Goal: Task Accomplishment & Management: Manage account settings

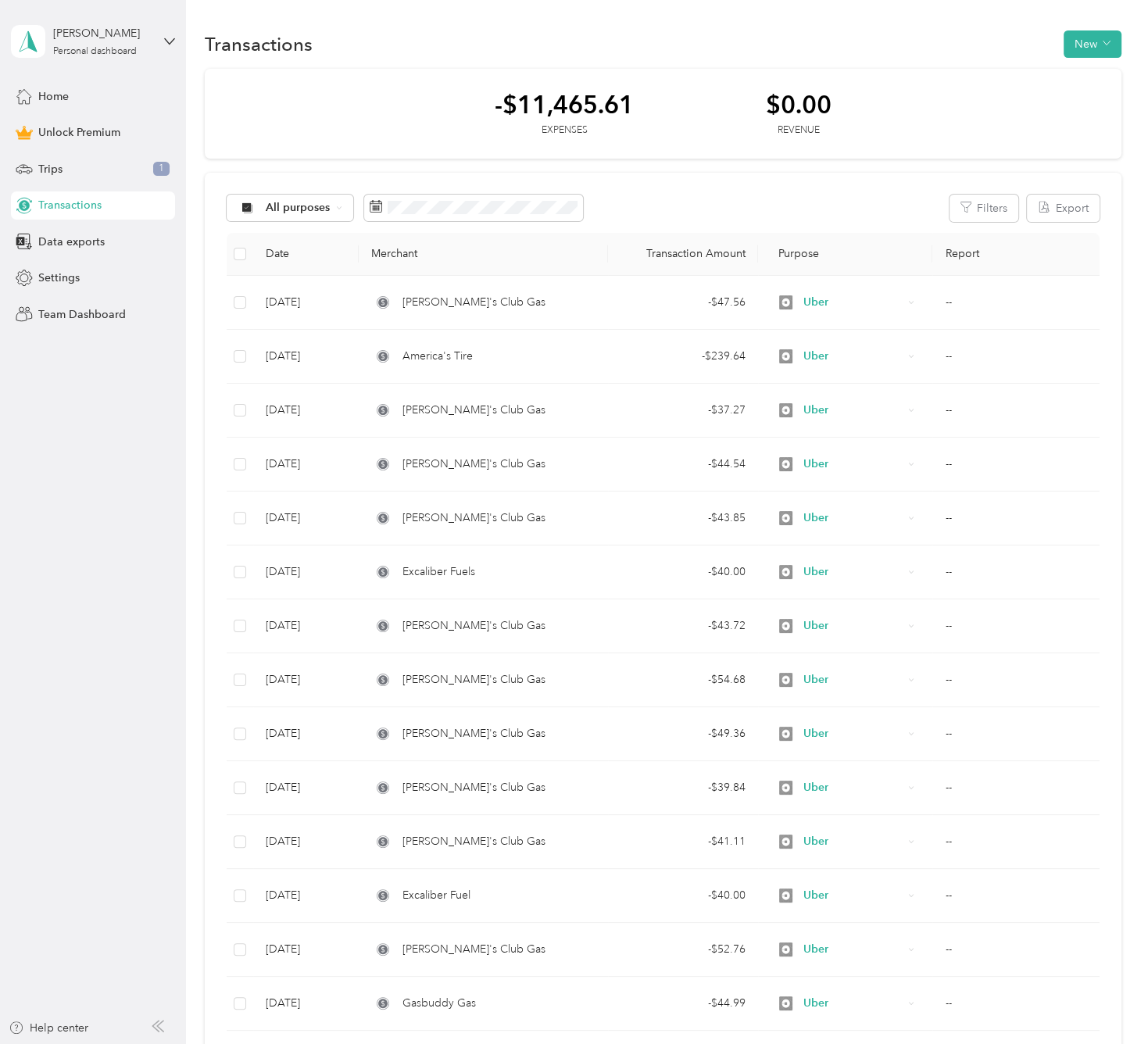
drag, startPoint x: 0, startPoint y: 0, endPoint x: 79, endPoint y: 161, distance: 179.3
click at [79, 161] on div "Trips 1" at bounding box center [93, 169] width 164 height 28
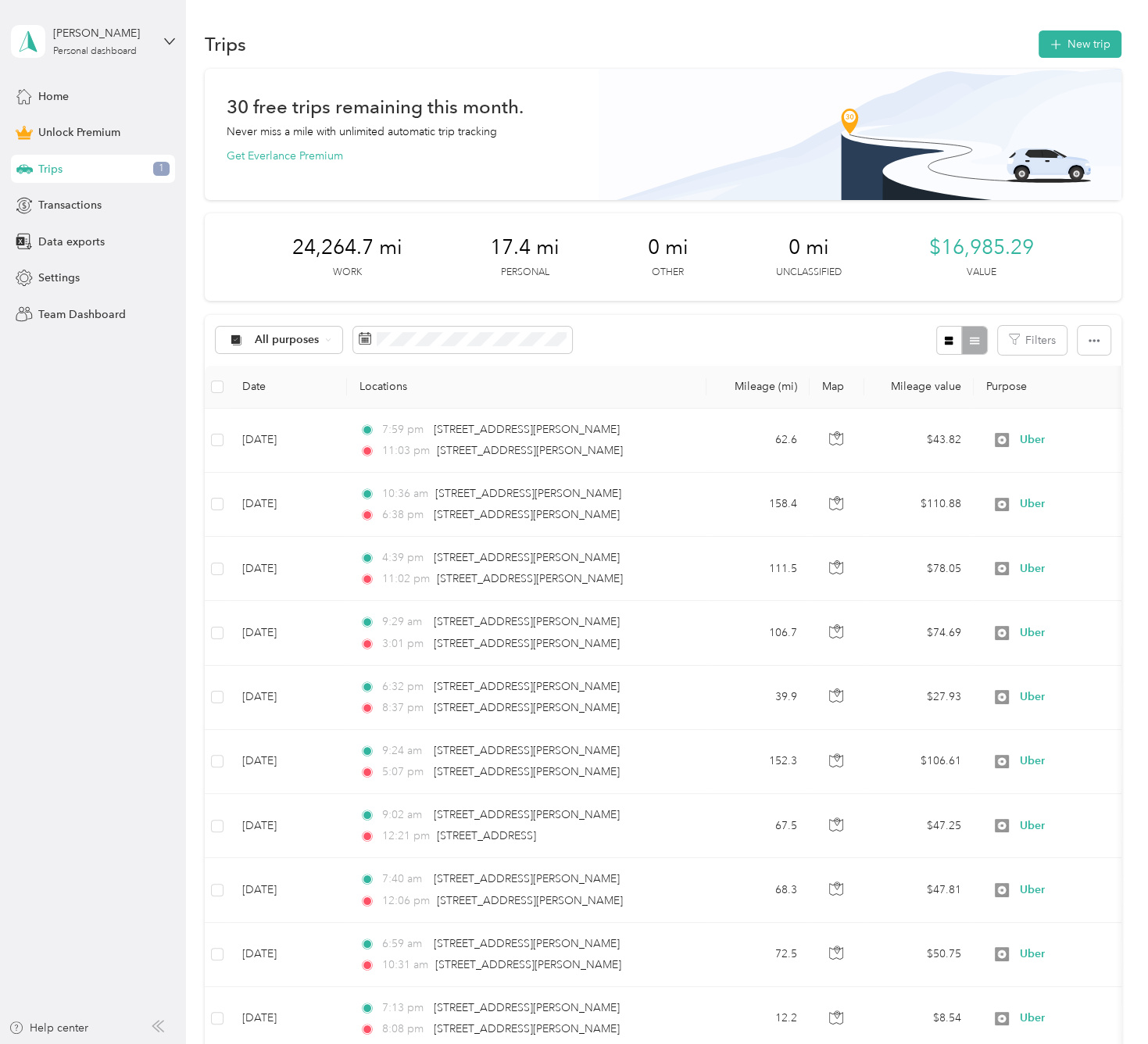
click at [76, 167] on div "Trips 1" at bounding box center [93, 169] width 164 height 28
click at [316, 344] on span "All purposes" at bounding box center [287, 340] width 65 height 11
click at [303, 395] on span "Unclassified" at bounding box center [293, 396] width 75 height 16
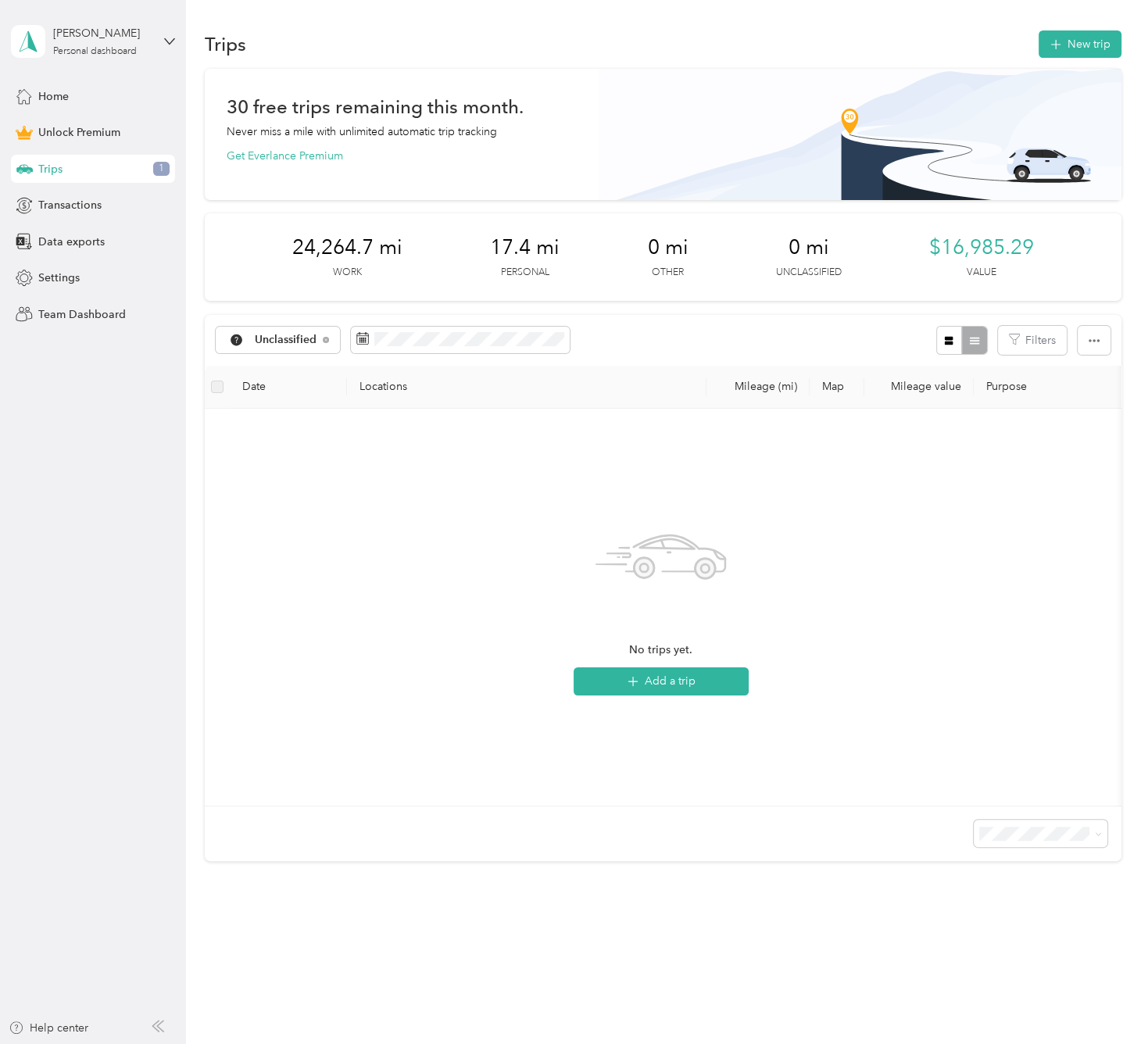
click at [172, 166] on div "Trips 1" at bounding box center [93, 169] width 164 height 28
click at [156, 163] on span "1" at bounding box center [162, 168] width 16 height 14
click at [285, 343] on span "Unclassified" at bounding box center [286, 340] width 62 height 11
click at [287, 356] on li "All purposes" at bounding box center [281, 368] width 130 height 27
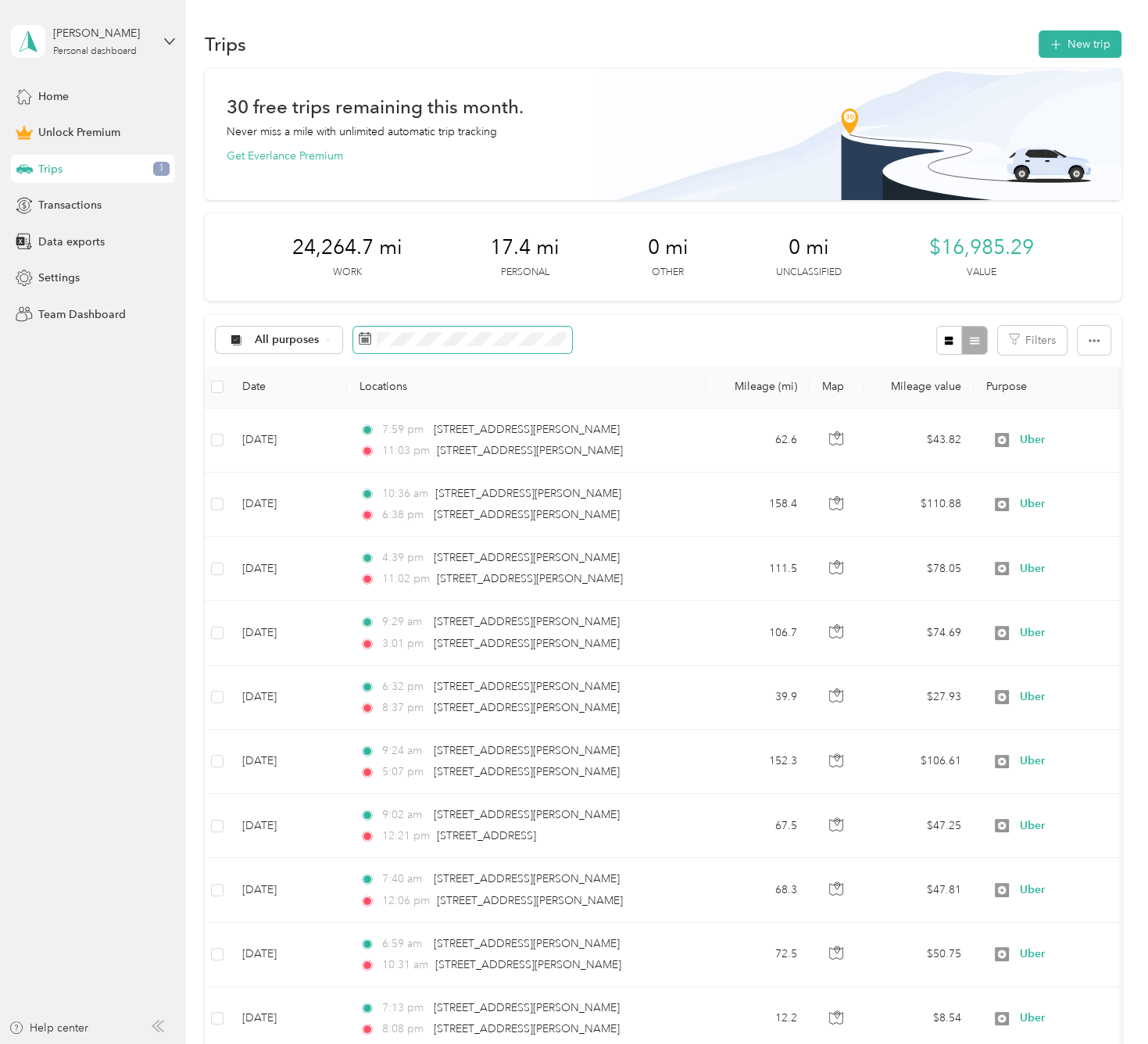
click at [526, 331] on span at bounding box center [462, 340] width 219 height 26
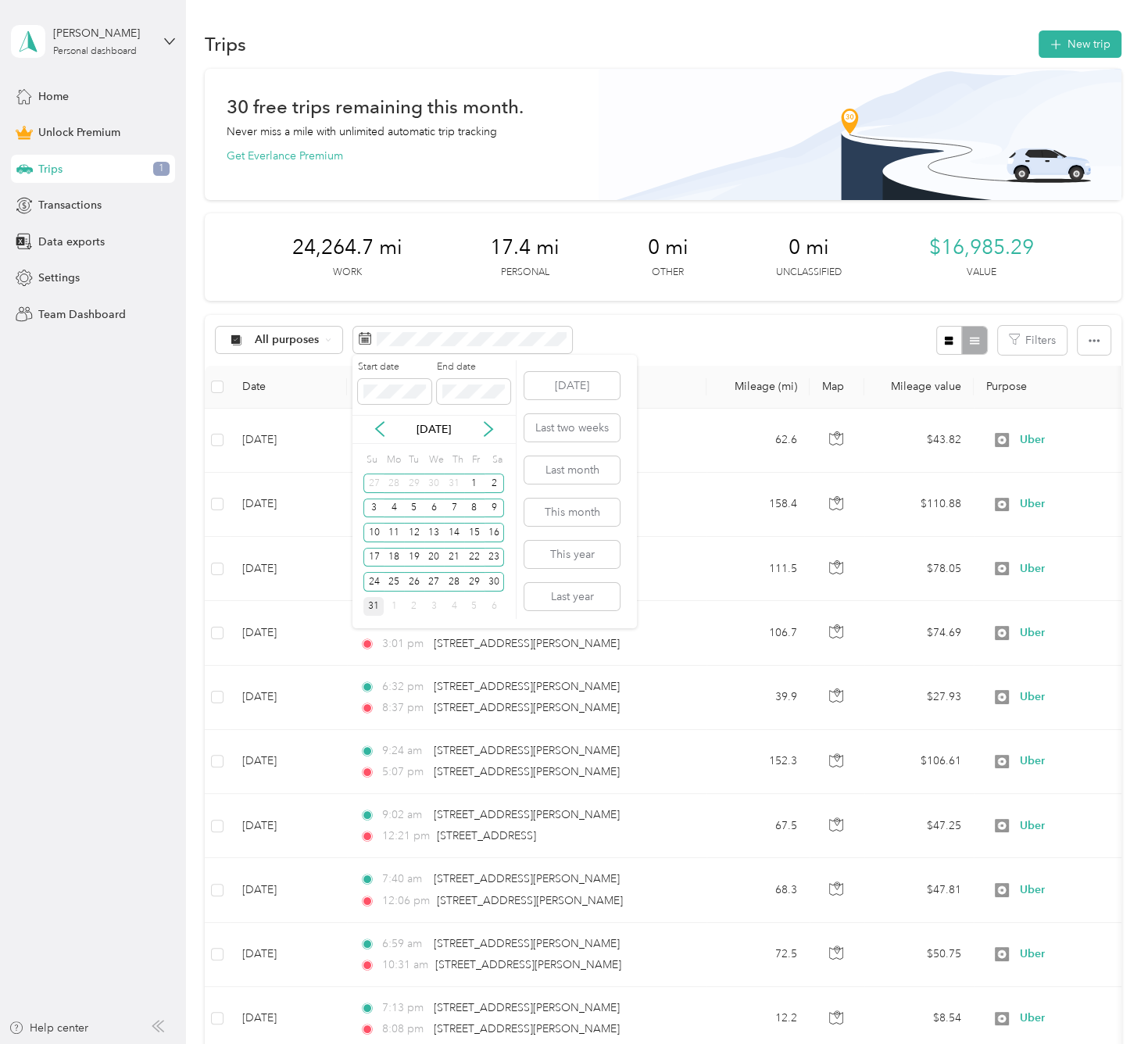
click at [376, 610] on div "31" at bounding box center [373, 607] width 20 height 20
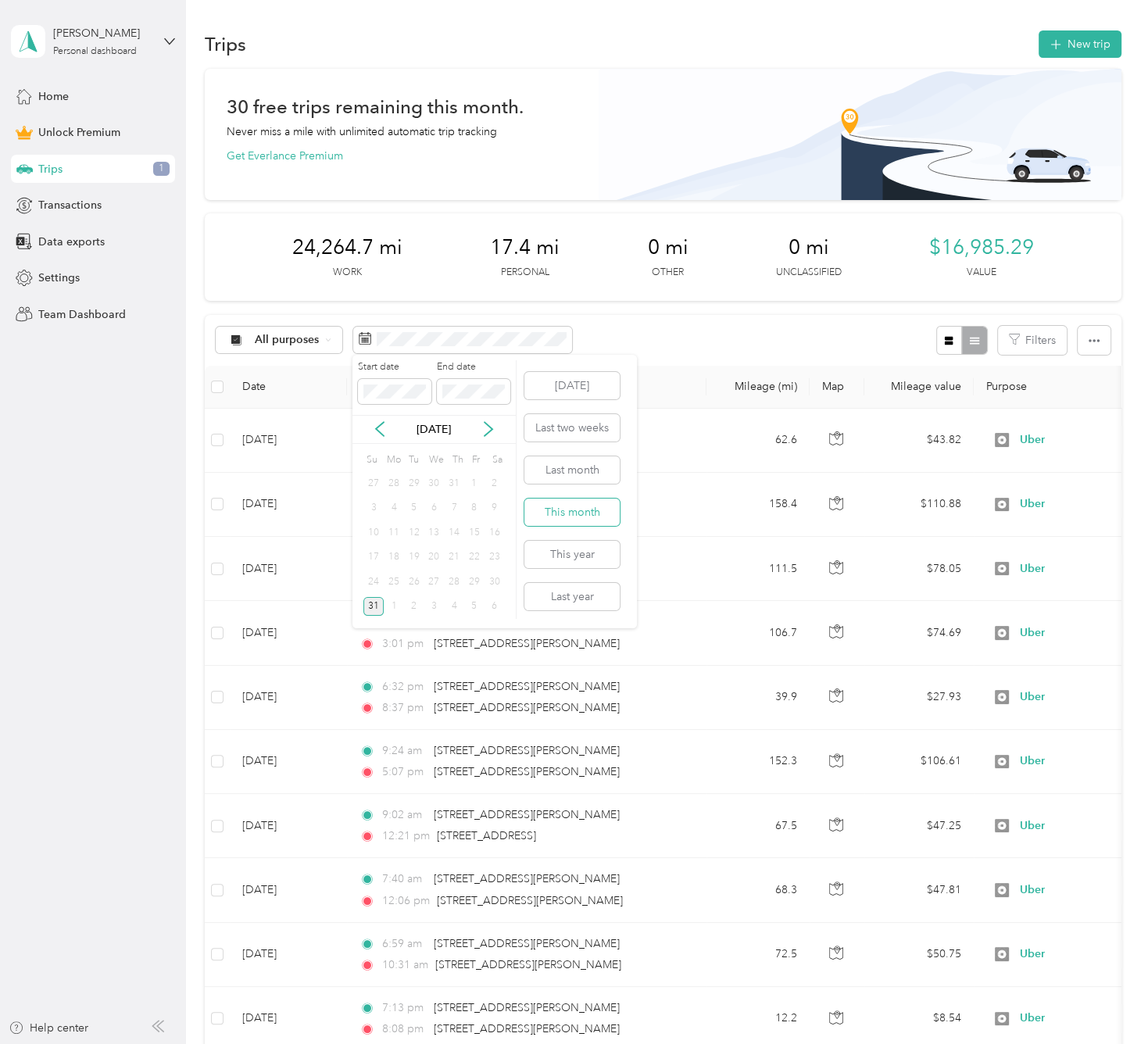
click at [547, 520] on button "This month" at bounding box center [572, 512] width 95 height 27
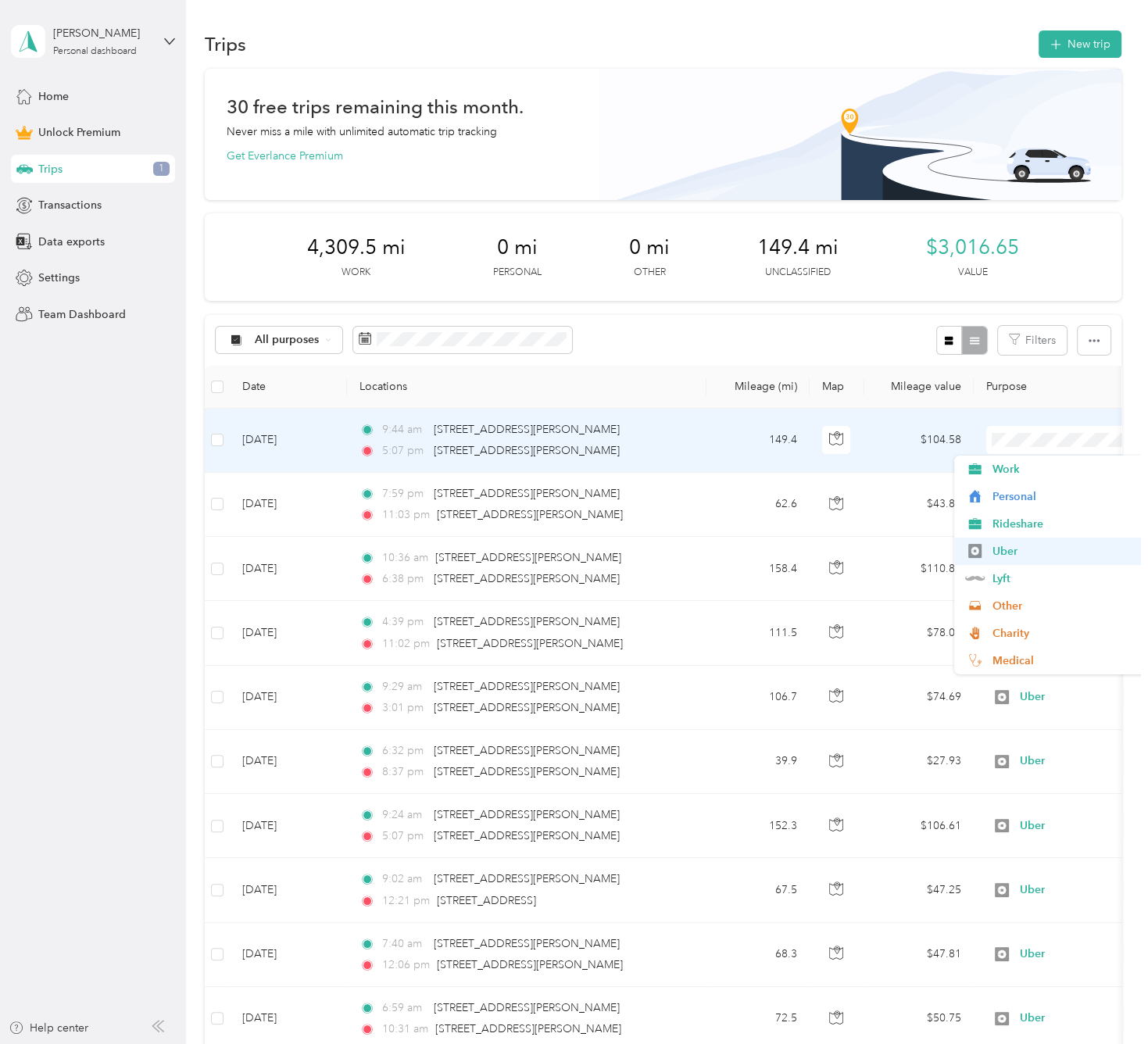
click at [1032, 549] on span "Uber" at bounding box center [1065, 551] width 144 height 16
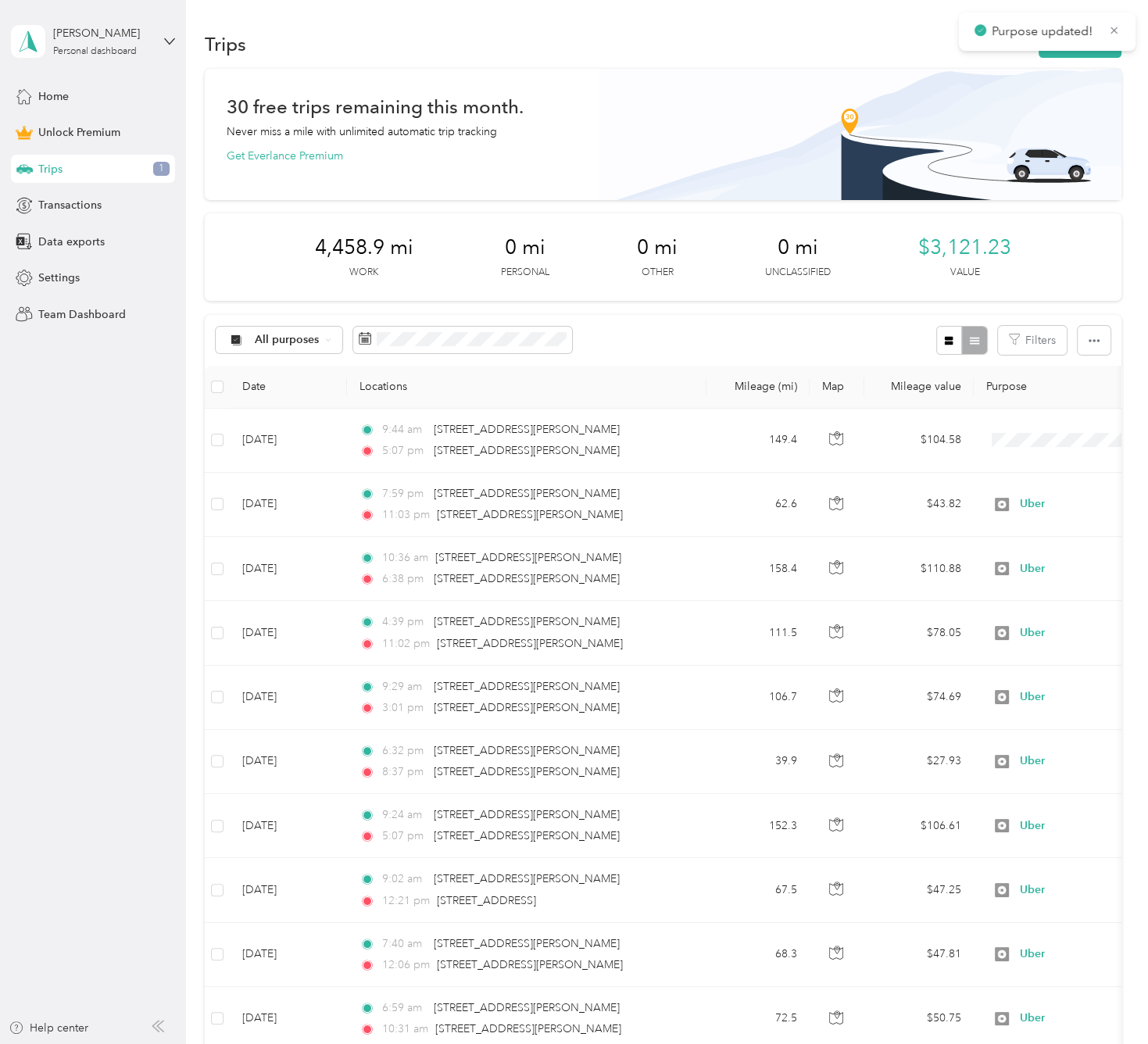
click at [89, 601] on aside "Lonny Nishioka Personal dashboard Home Unlock Premium Trips 1 Transactions Data…" at bounding box center [93, 522] width 186 height 1044
